Goal: Information Seeking & Learning: Learn about a topic

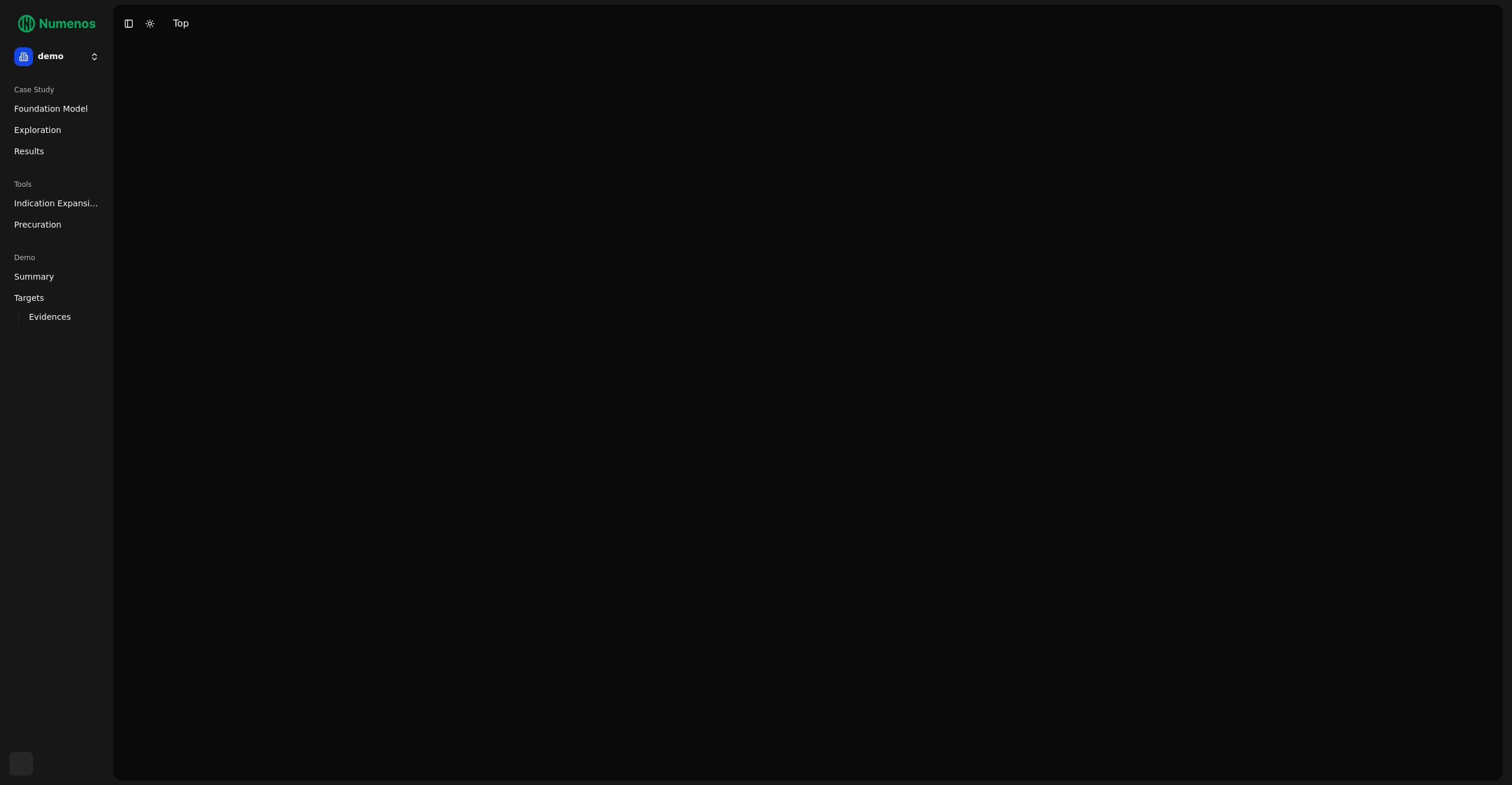
click at [53, 110] on span "Foundation Model" at bounding box center [51, 109] width 74 height 12
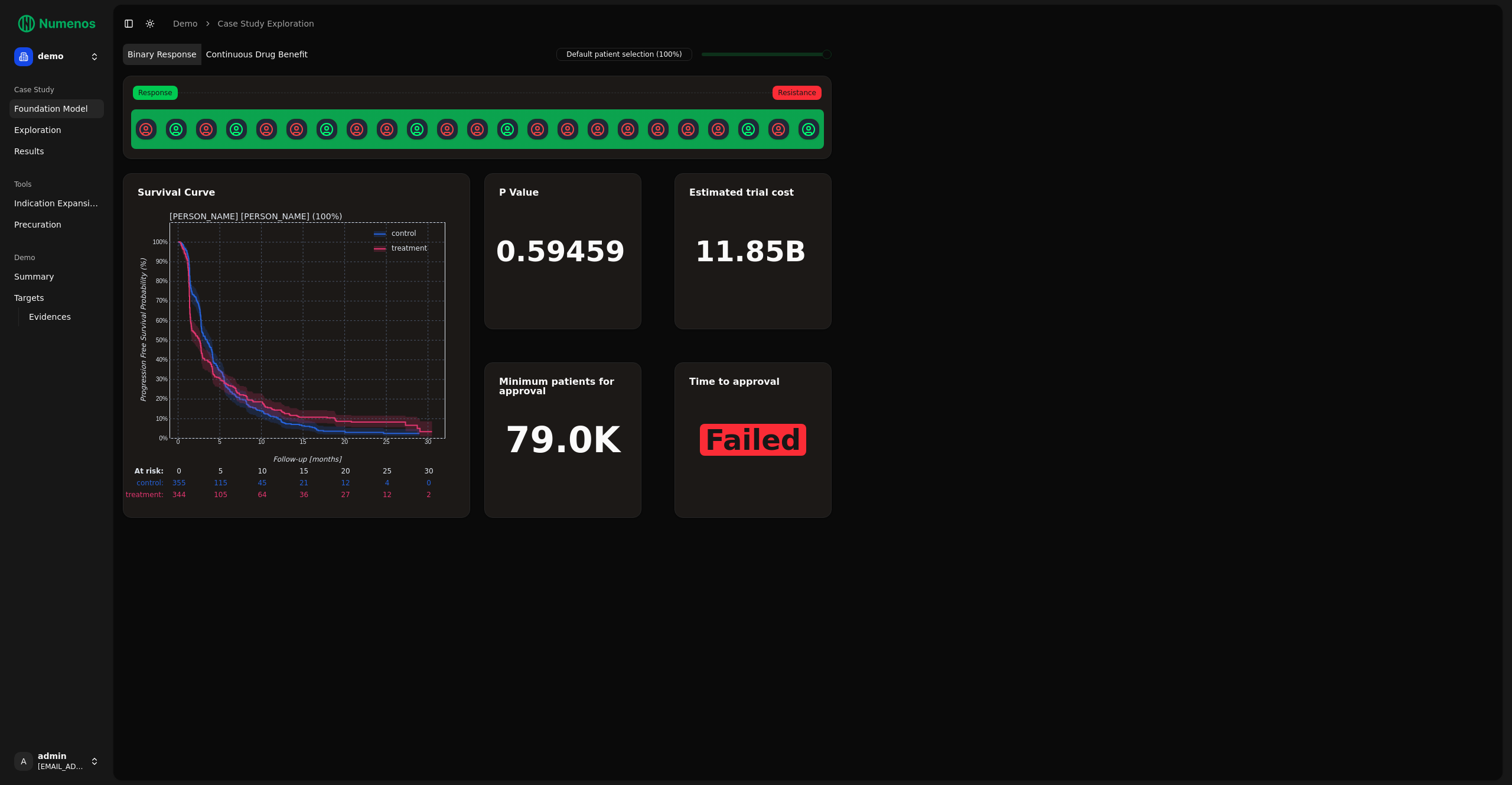
click at [246, 54] on button "Continuous Drug Benefit" at bounding box center [257, 54] width 111 height 21
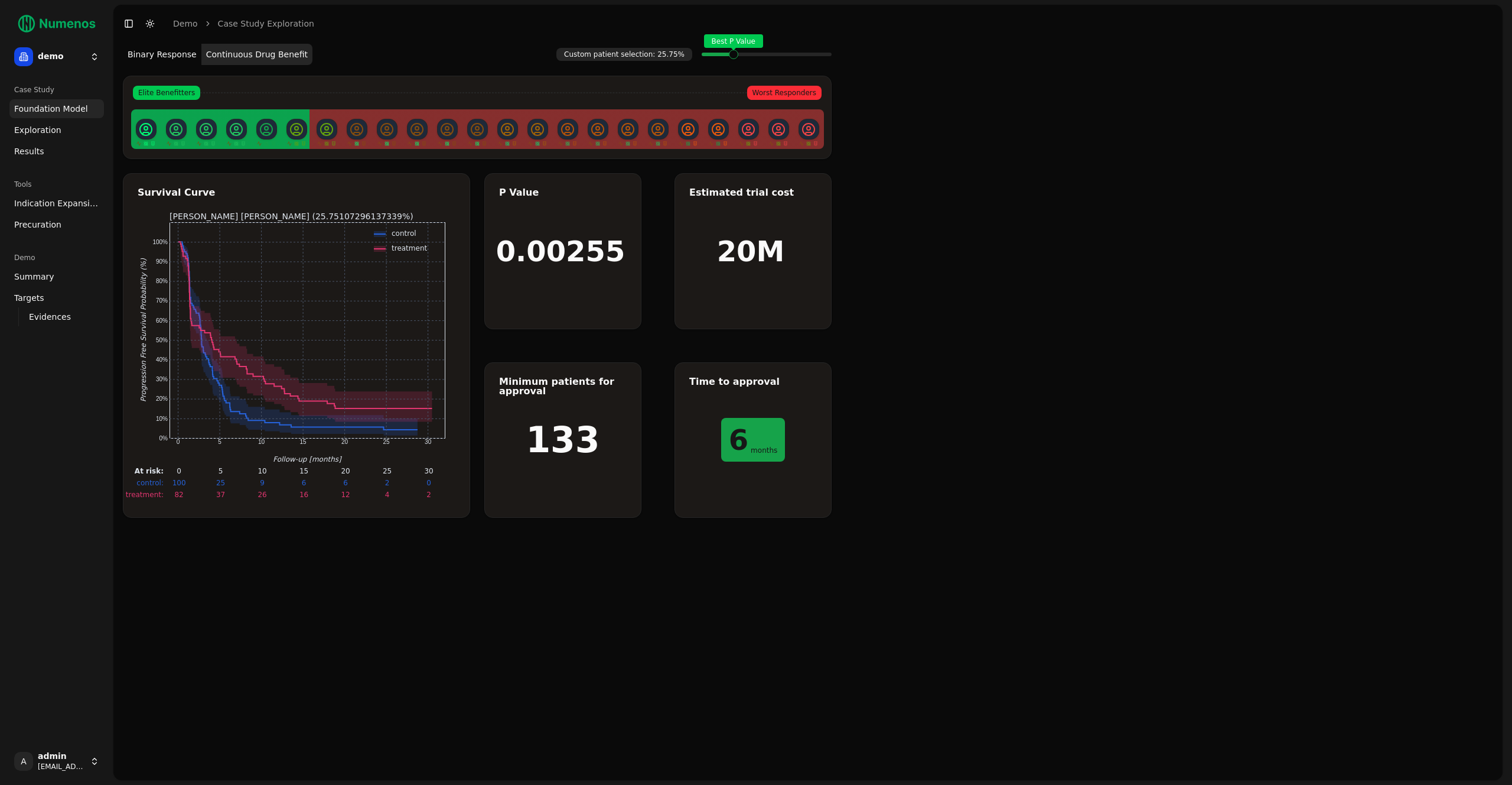
click at [746, 53] on span at bounding box center [746, 54] width 1 height 5
click at [32, 133] on span "Exploration" at bounding box center [37, 130] width 47 height 12
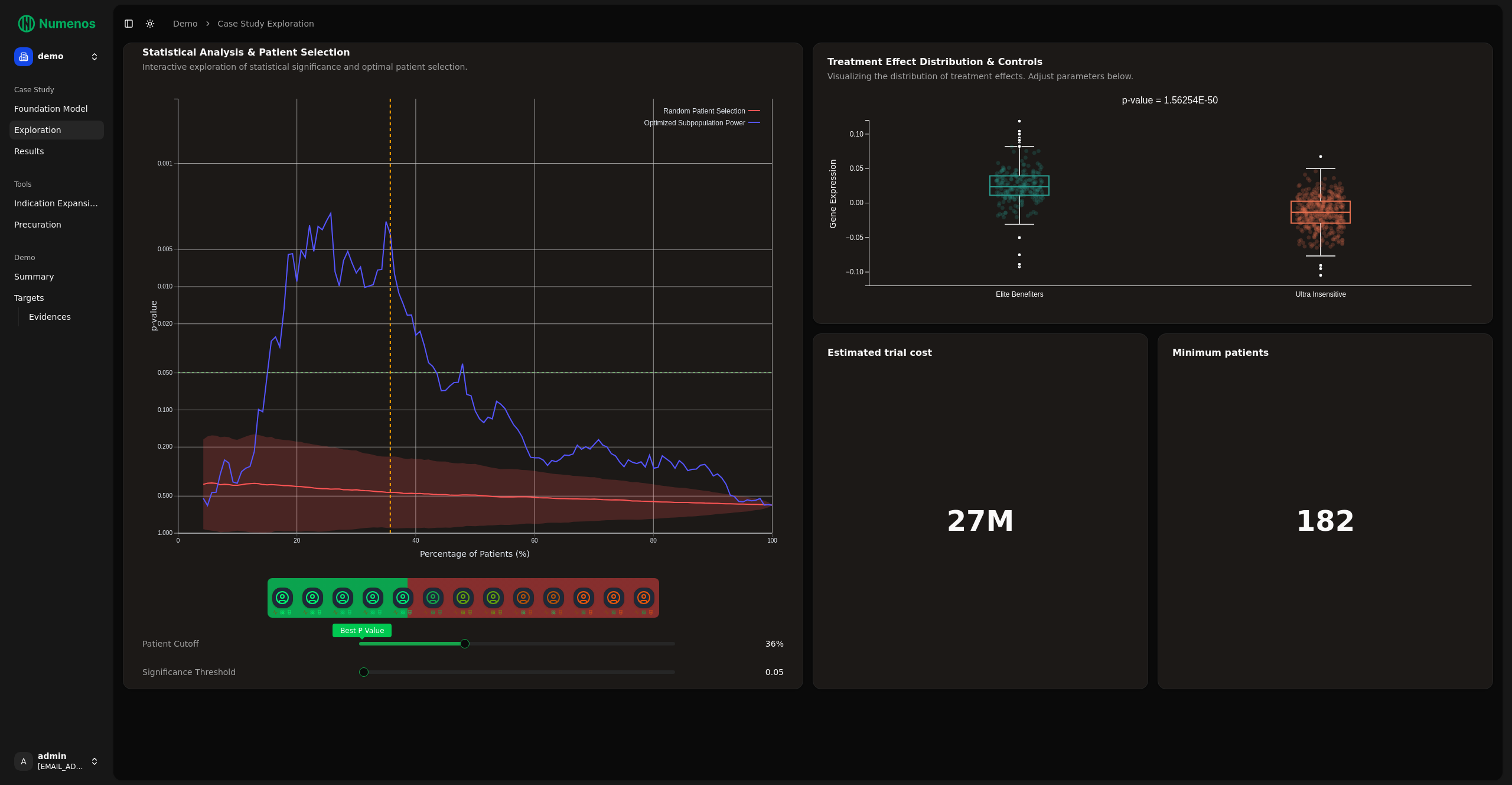
click at [463, 653] on div "Best P Value" at bounding box center [517, 643] width 316 height 24
click at [466, 646] on span at bounding box center [467, 643] width 2 height 5
click at [70, 208] on span "Indication Expansion" at bounding box center [56, 203] width 85 height 12
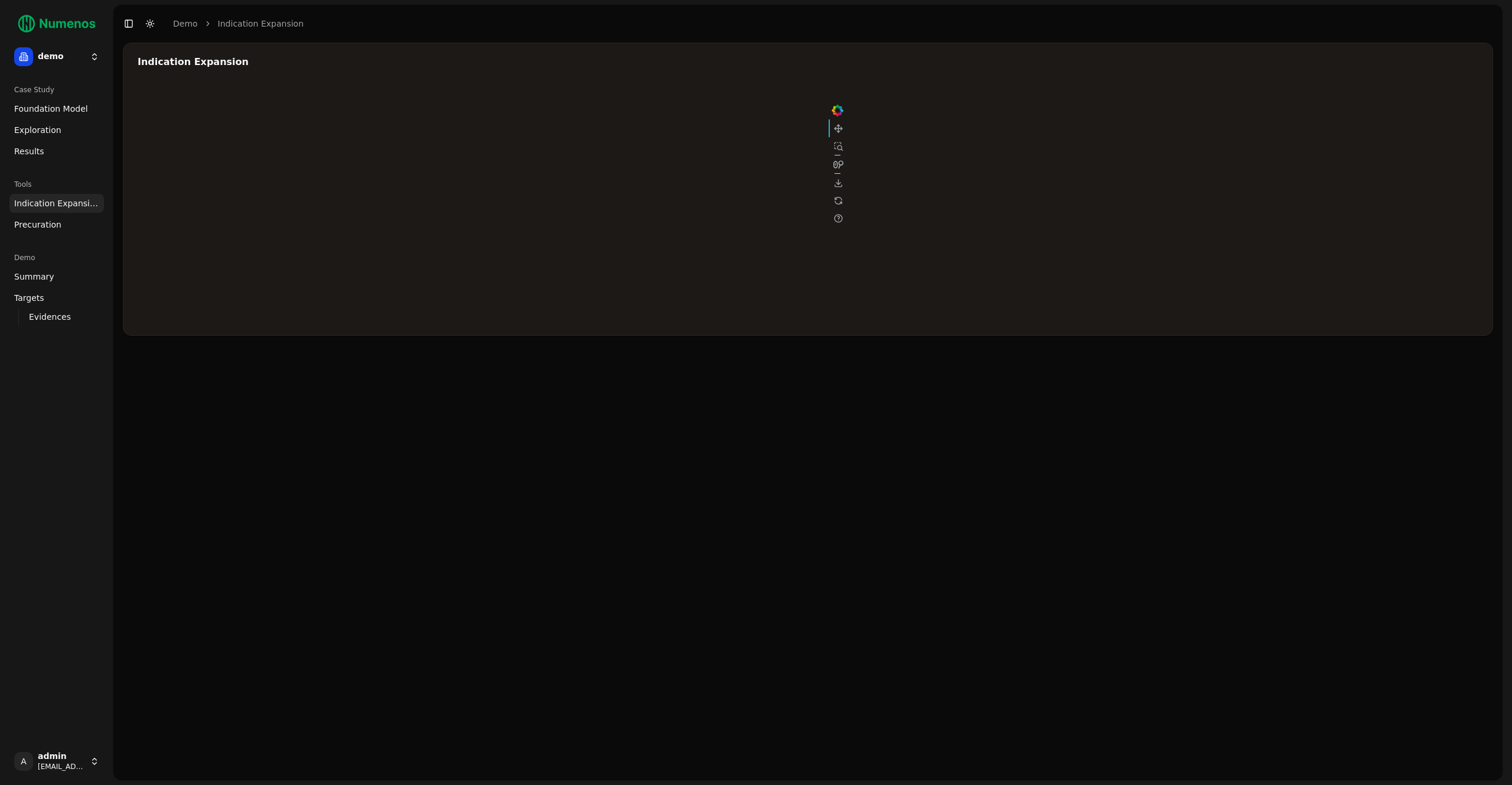
click at [640, 173] on div at bounding box center [492, 202] width 708 height 236
click at [635, 187] on div at bounding box center [492, 202] width 708 height 236
click at [726, 150] on div at bounding box center [492, 202] width 708 height 236
click at [49, 142] on link "Results" at bounding box center [56, 151] width 94 height 19
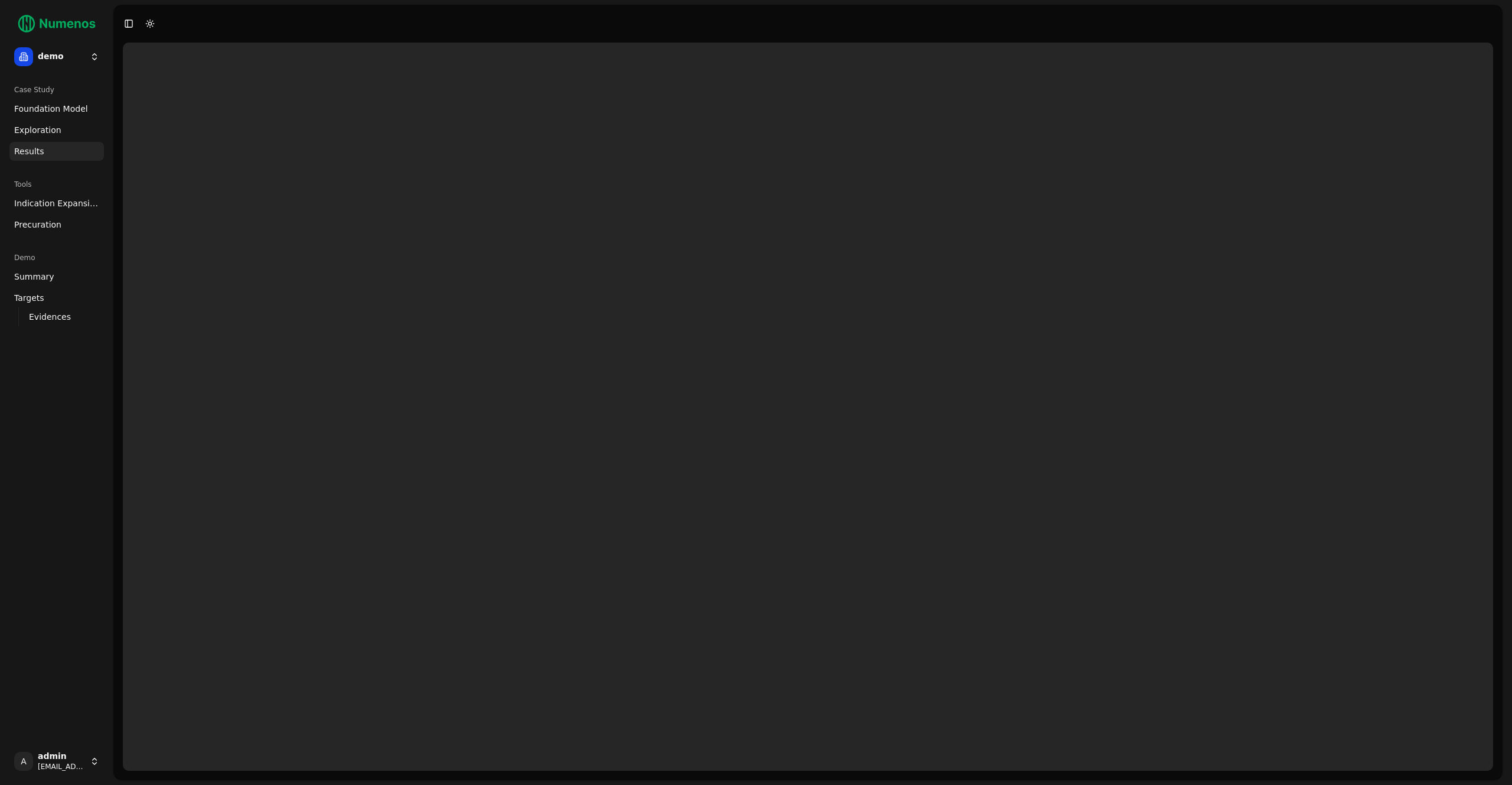
click at [47, 130] on span "Exploration" at bounding box center [37, 130] width 47 height 12
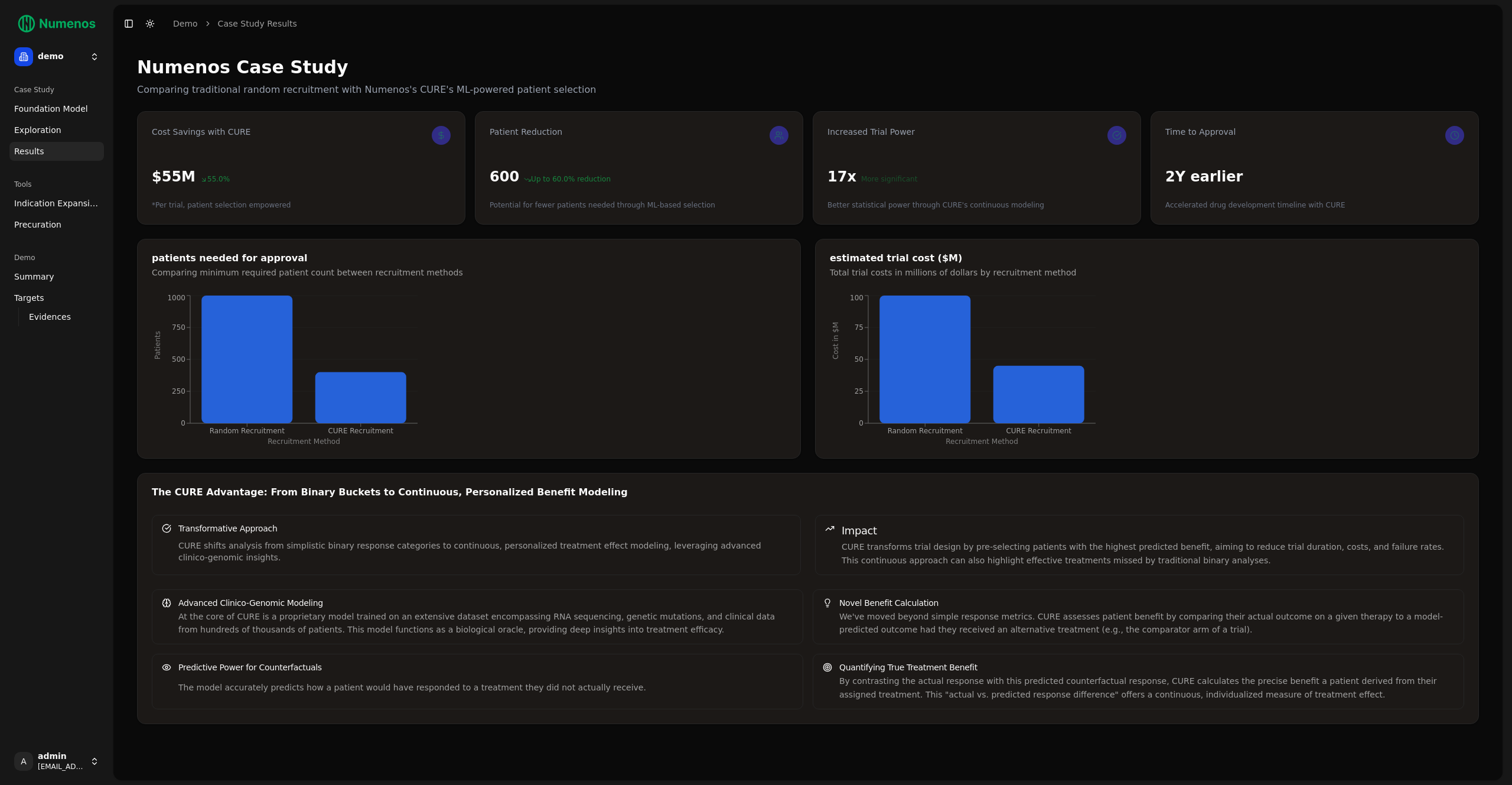
click at [39, 126] on span "Exploration" at bounding box center [37, 130] width 47 height 12
